Goal: Transaction & Acquisition: Subscribe to service/newsletter

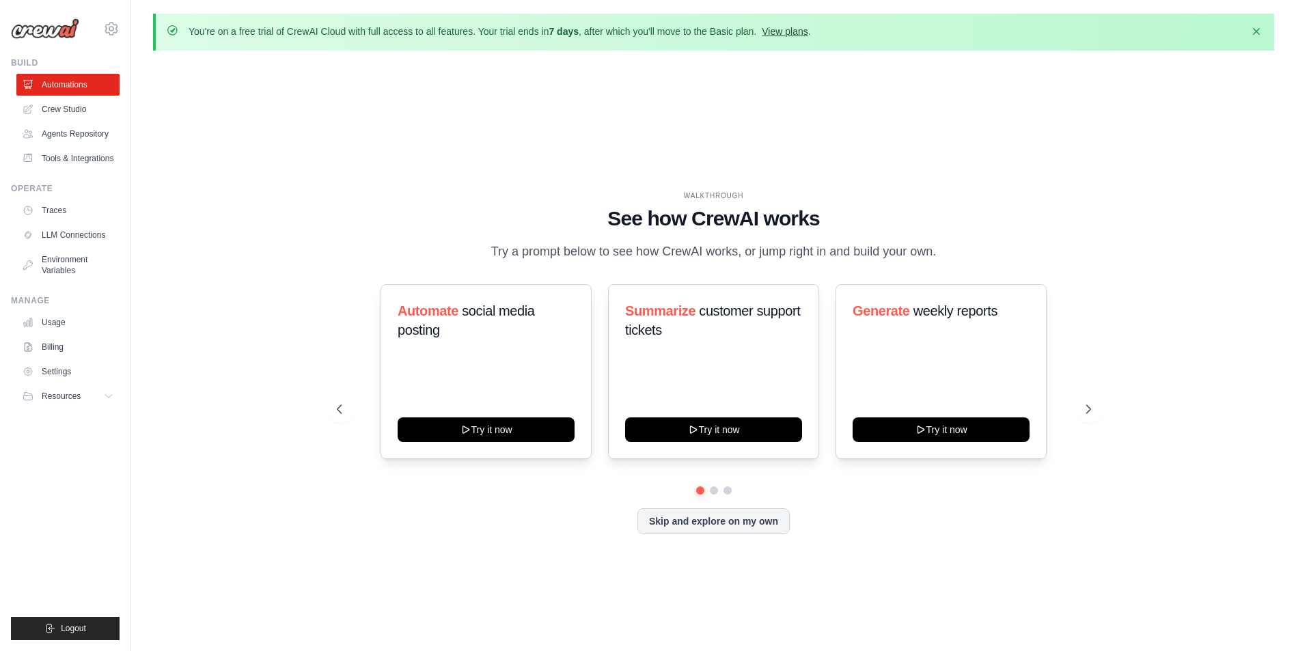
click at [808, 33] on link "View plans" at bounding box center [785, 31] width 46 height 11
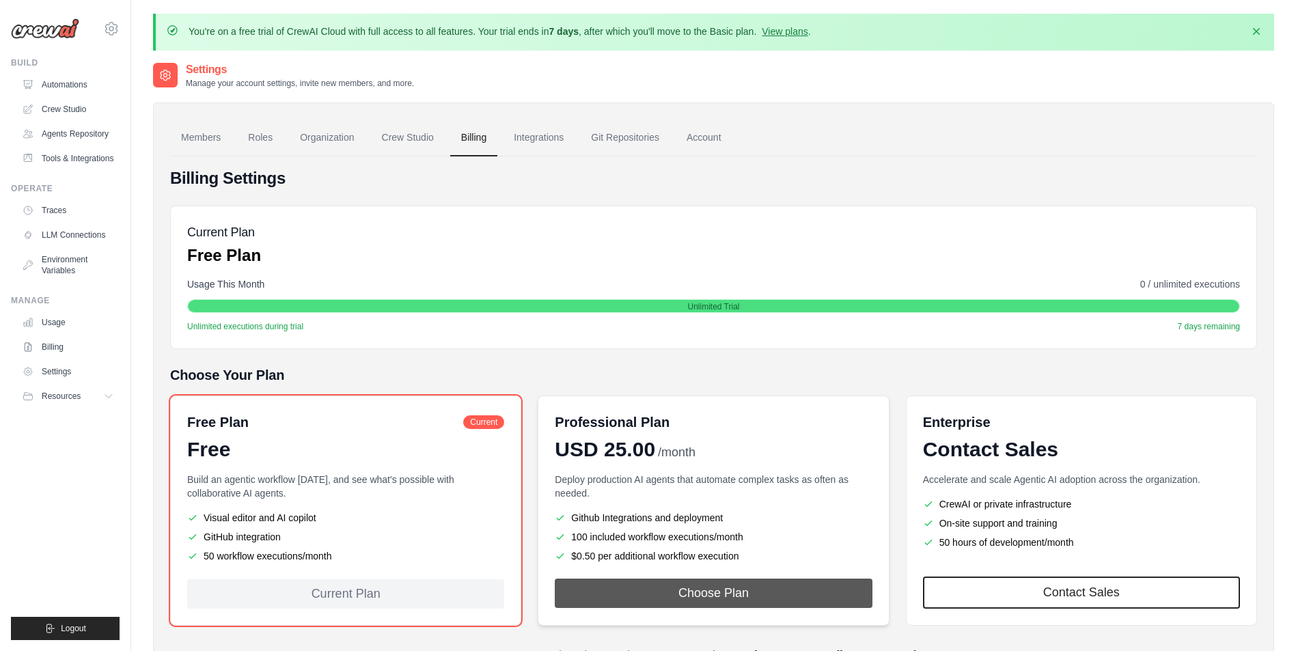
click at [631, 592] on button "Choose Plan" at bounding box center [713, 593] width 317 height 29
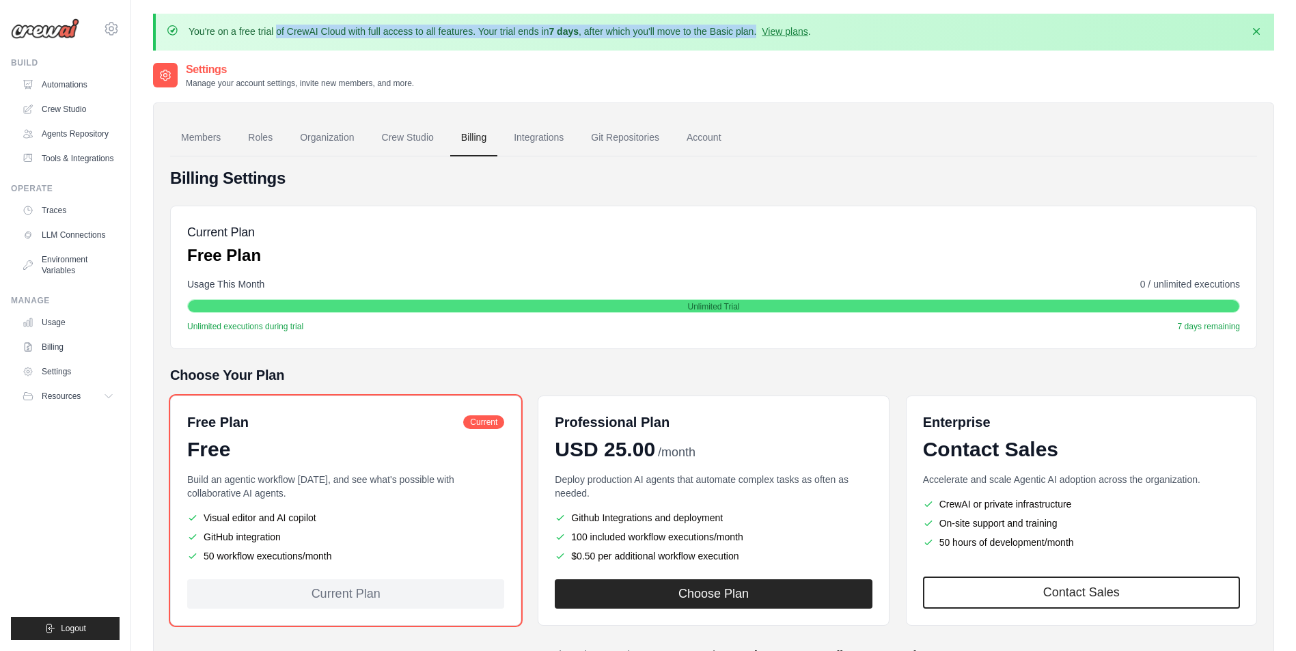
drag, startPoint x: 188, startPoint y: 29, endPoint x: 794, endPoint y: 31, distance: 606.0
click at [794, 31] on p "You're on a free trial of CrewAI Cloud with full access to all features. Your t…" at bounding box center [500, 32] width 622 height 14
copy p "You're on a free trial of CrewAI Cloud with full access to all features. Your t…"
